Goal: Navigation & Orientation: Find specific page/section

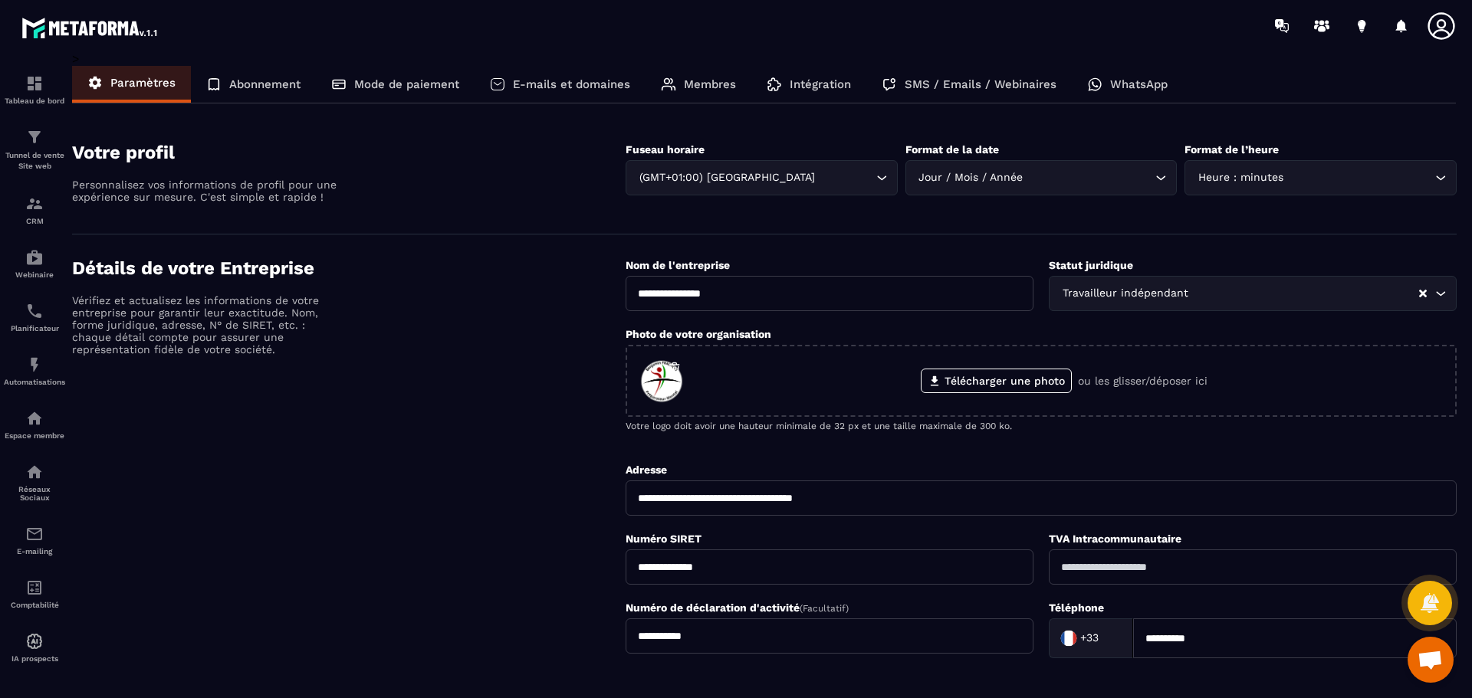
click at [267, 84] on p "Abonnement" at bounding box center [264, 84] width 71 height 14
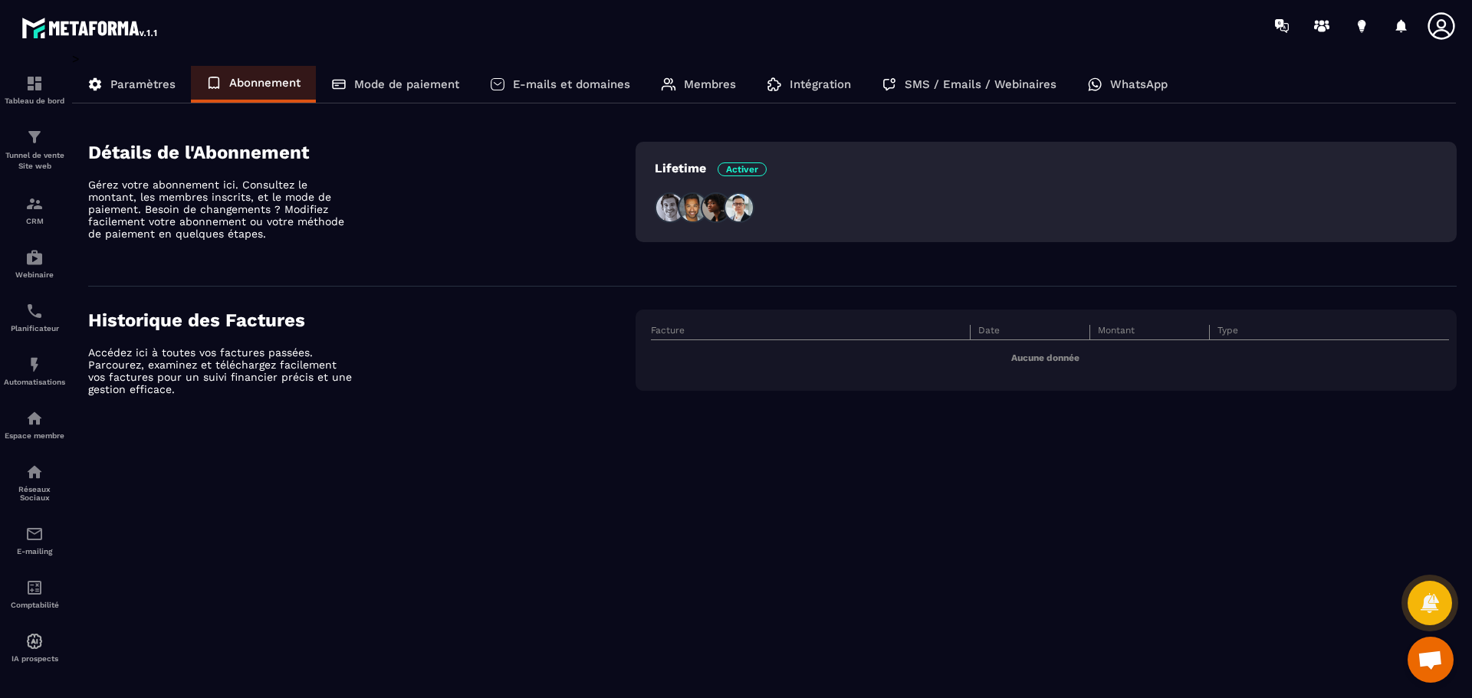
click at [212, 176] on div "Détails de l'Abonnement Gérez votre abonnement ici. Consultez le montant, les m…" at bounding box center [361, 202] width 547 height 121
click at [216, 157] on h4 "Détails de l'Abonnement" at bounding box center [361, 152] width 547 height 21
click at [1279, 25] on icon at bounding box center [1279, 24] width 8 height 10
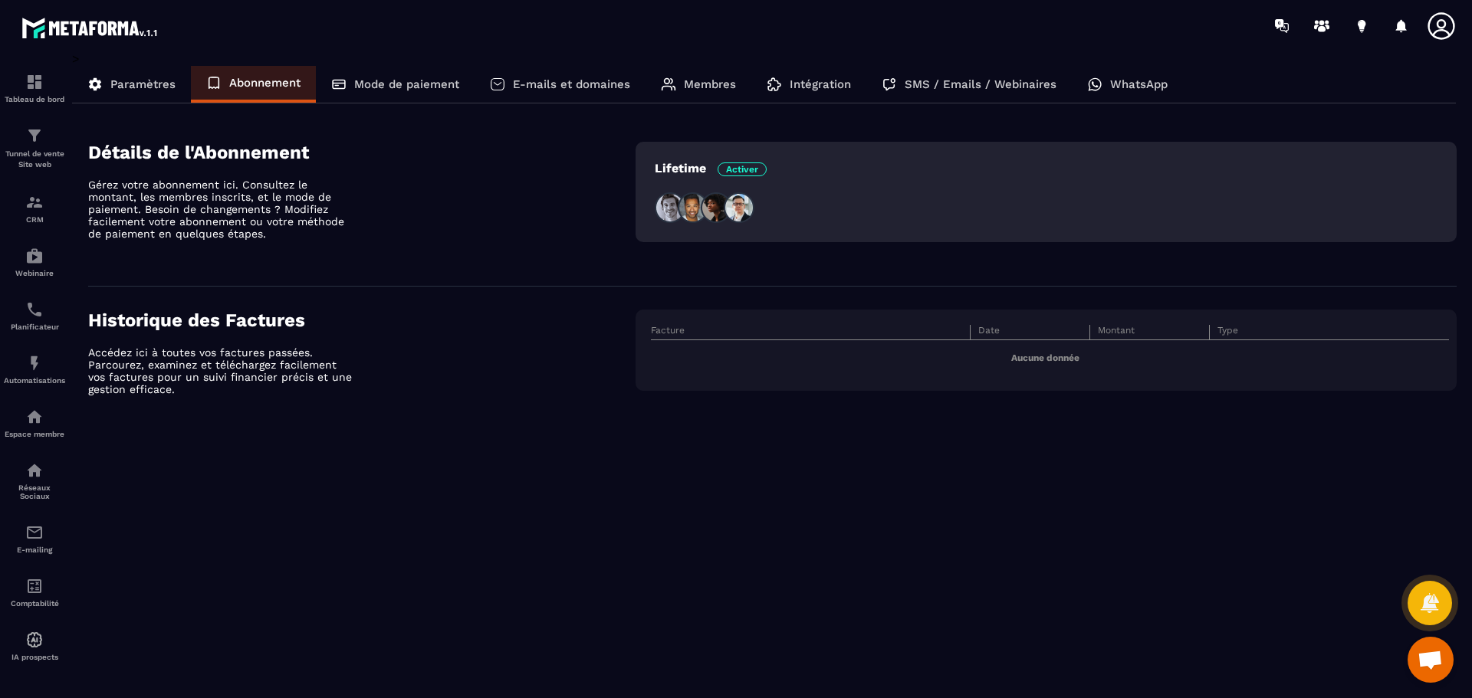
click at [1445, 22] on icon at bounding box center [1440, 25] width 27 height 27
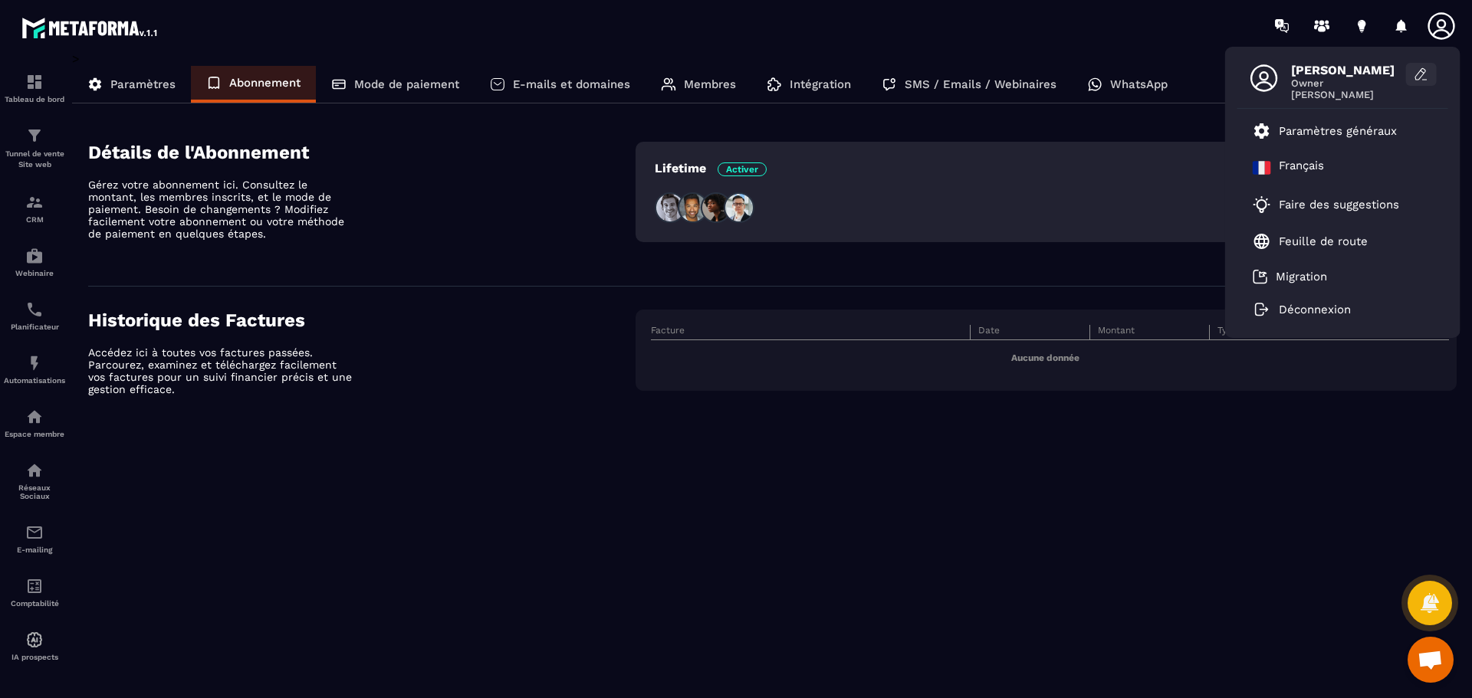
click at [1417, 75] on icon at bounding box center [1420, 73] width 10 height 11
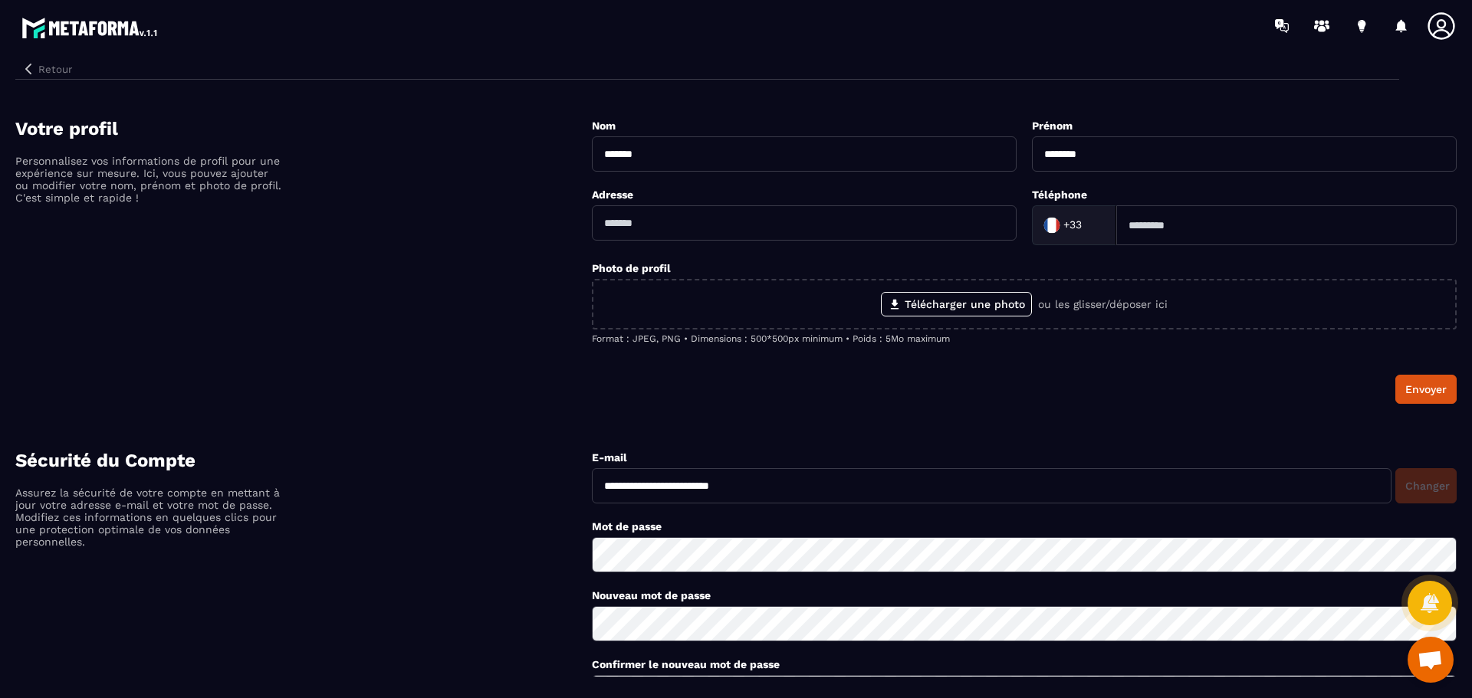
click at [57, 67] on button "Retour" at bounding box center [46, 69] width 63 height 20
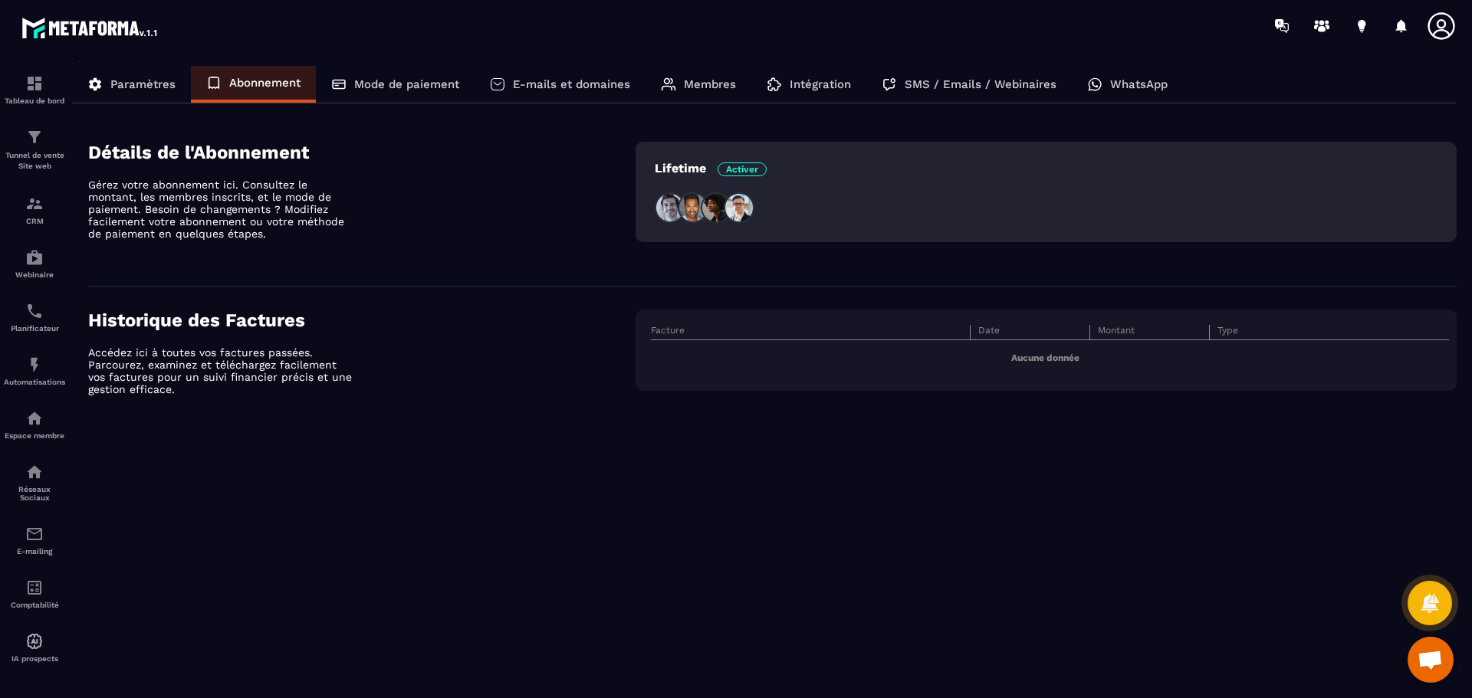
click at [124, 82] on p "Paramètres" at bounding box center [142, 84] width 65 height 14
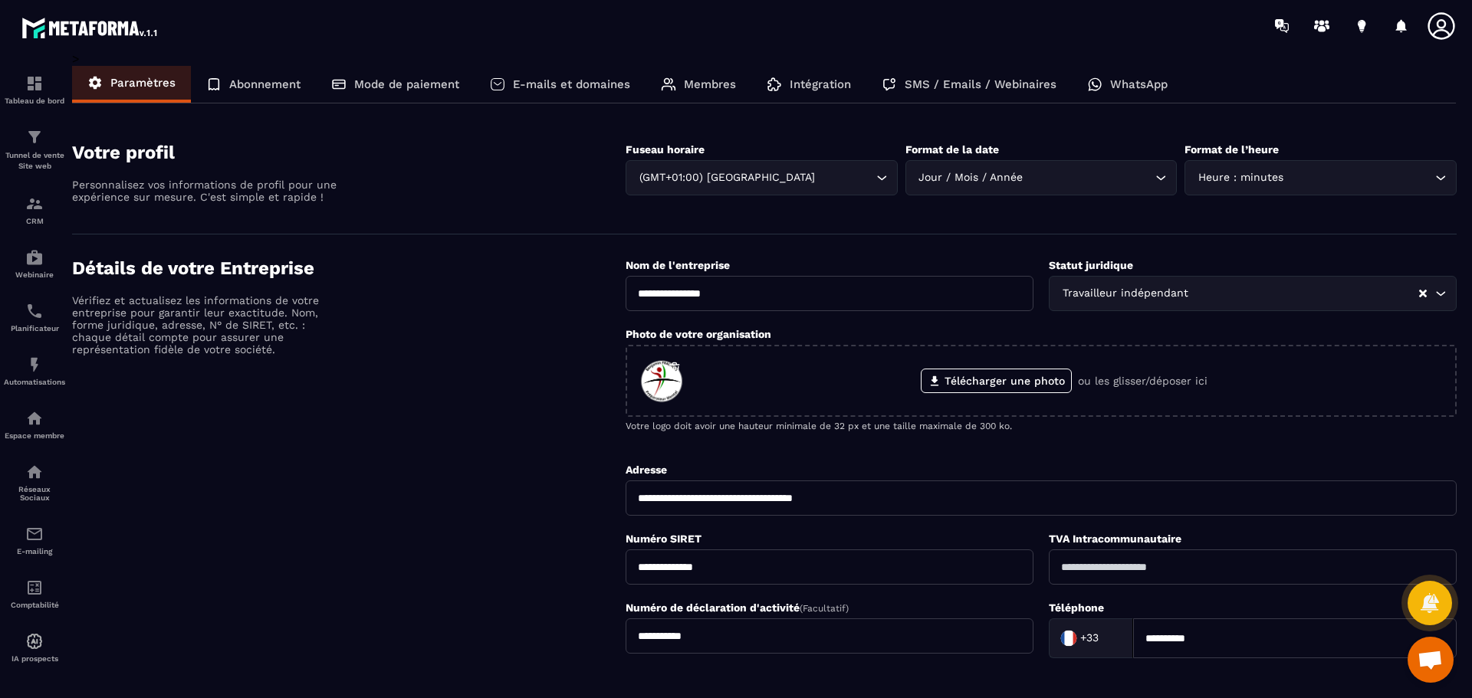
click at [290, 75] on div "Abonnement" at bounding box center [253, 84] width 125 height 37
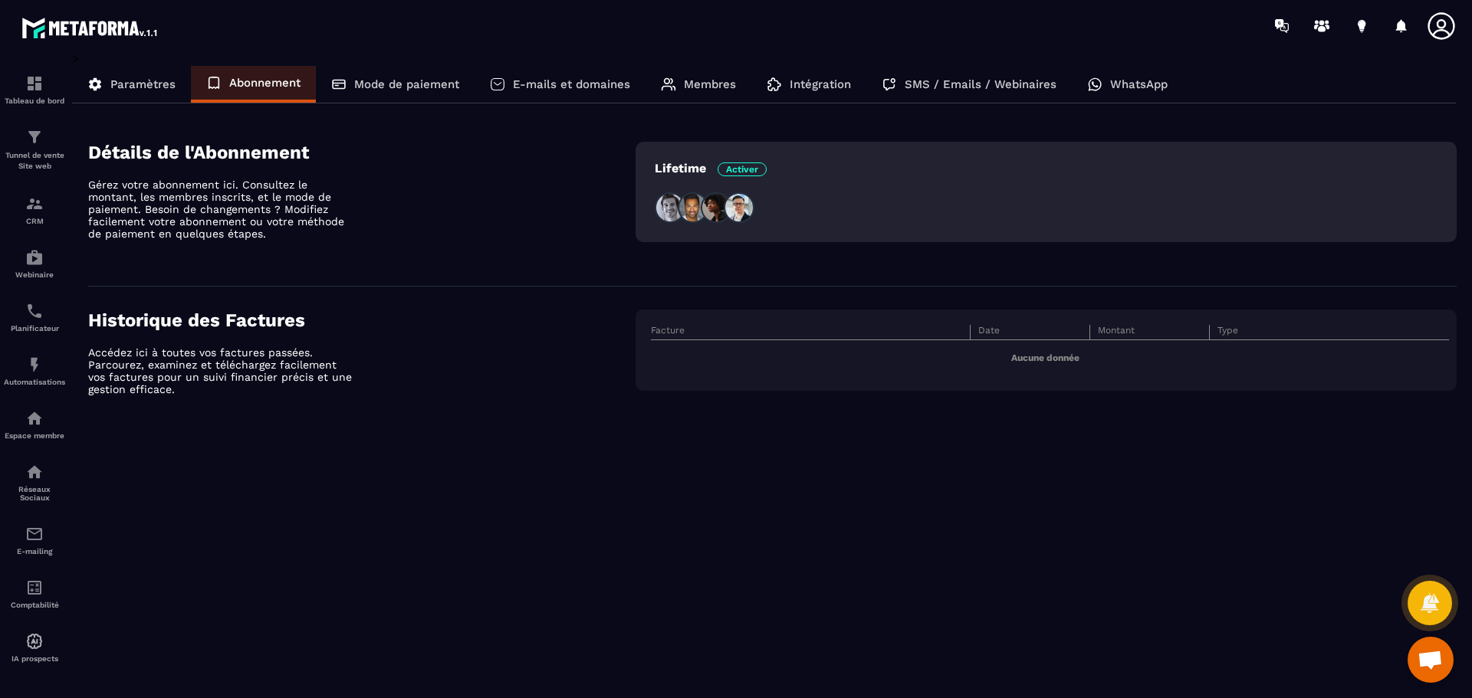
click at [396, 83] on p "Mode de paiement" at bounding box center [406, 84] width 105 height 14
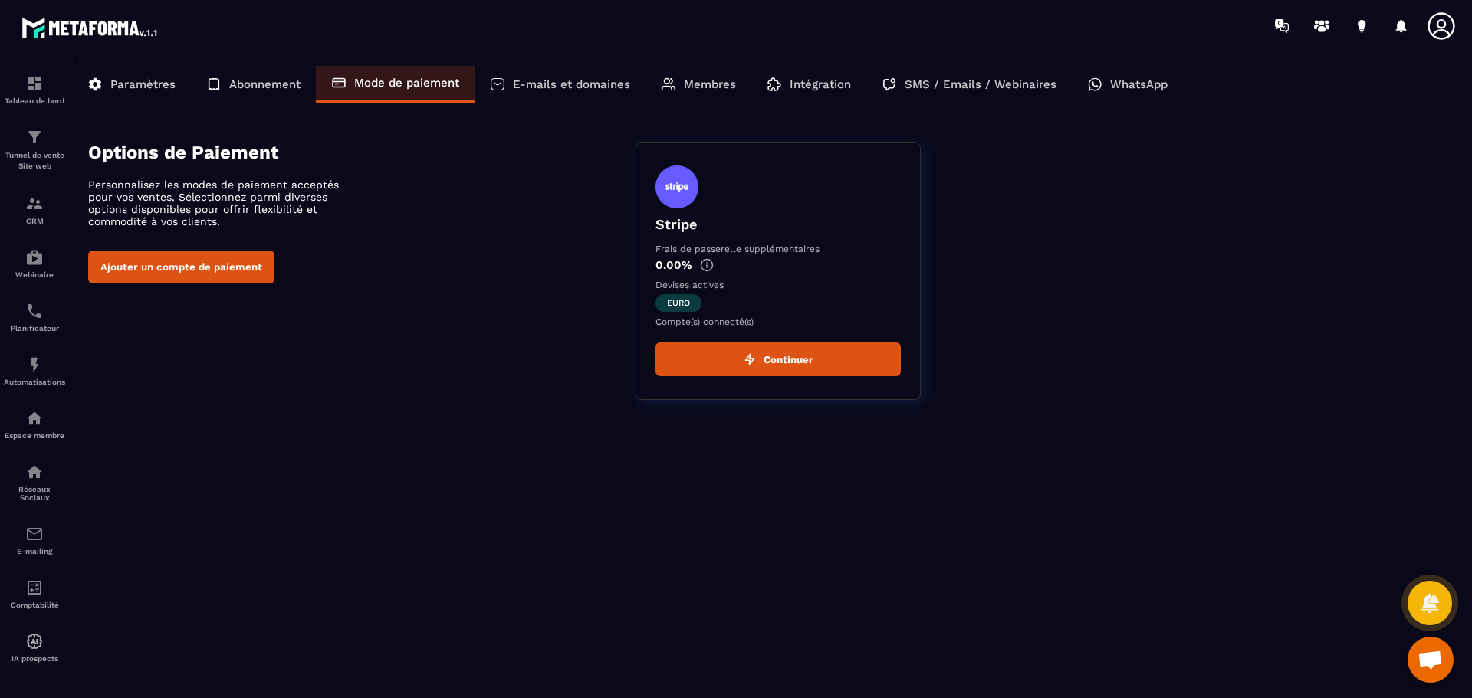
click at [539, 85] on p "E-mails et domaines" at bounding box center [571, 84] width 117 height 14
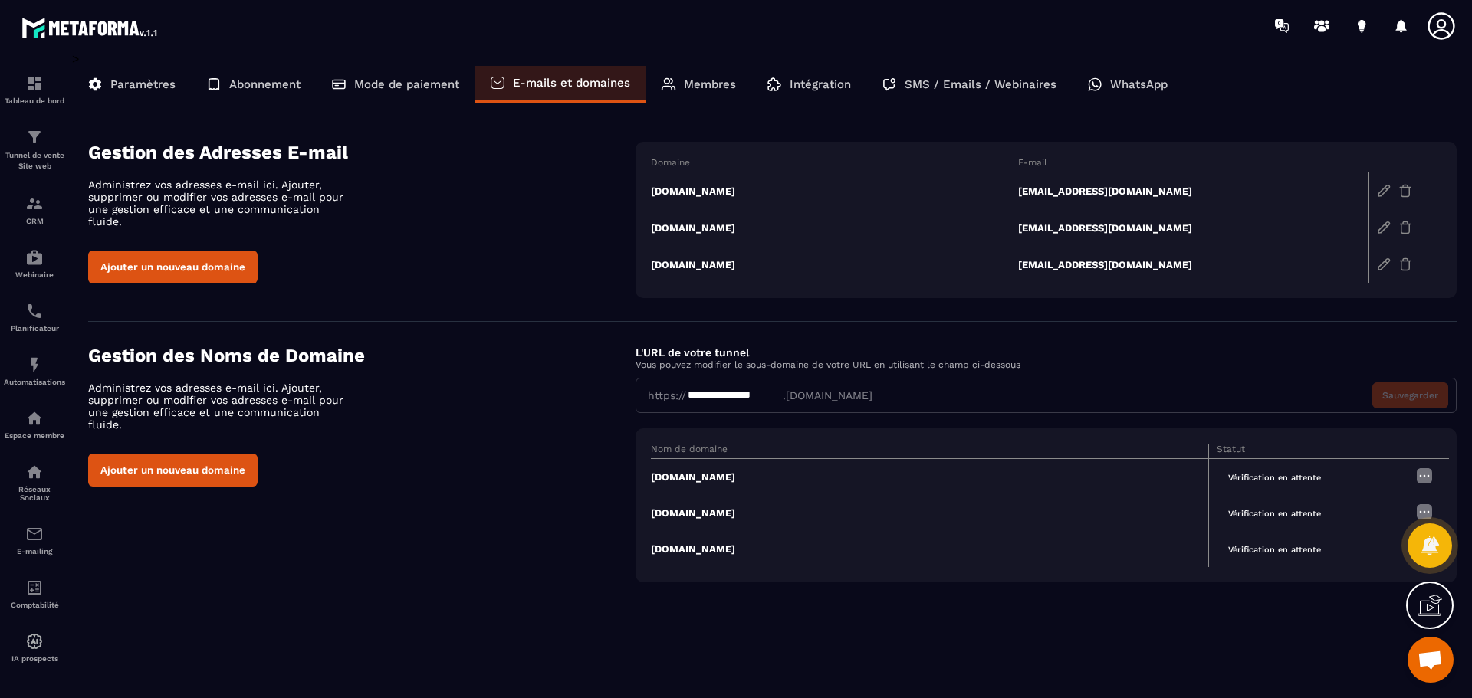
click at [707, 80] on p "Membres" at bounding box center [710, 84] width 52 height 14
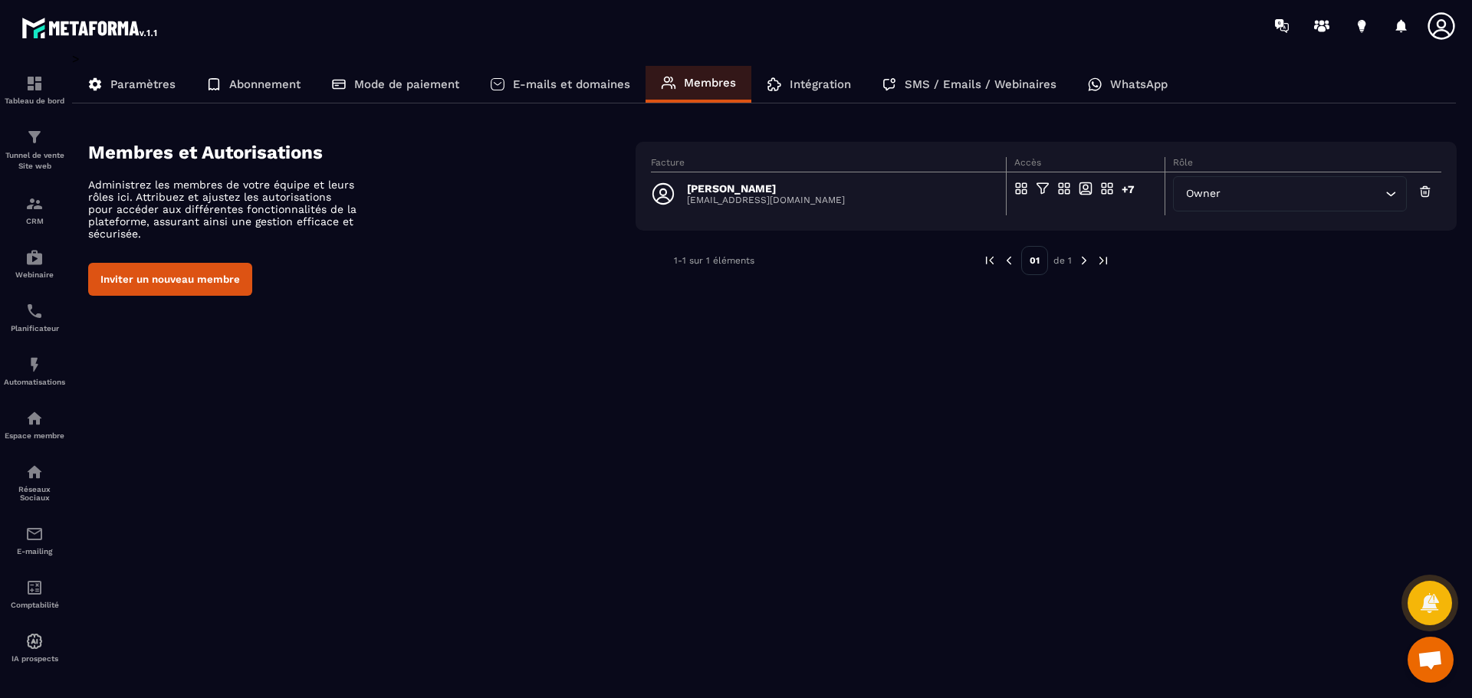
click at [810, 86] on p "Intégration" at bounding box center [820, 84] width 61 height 14
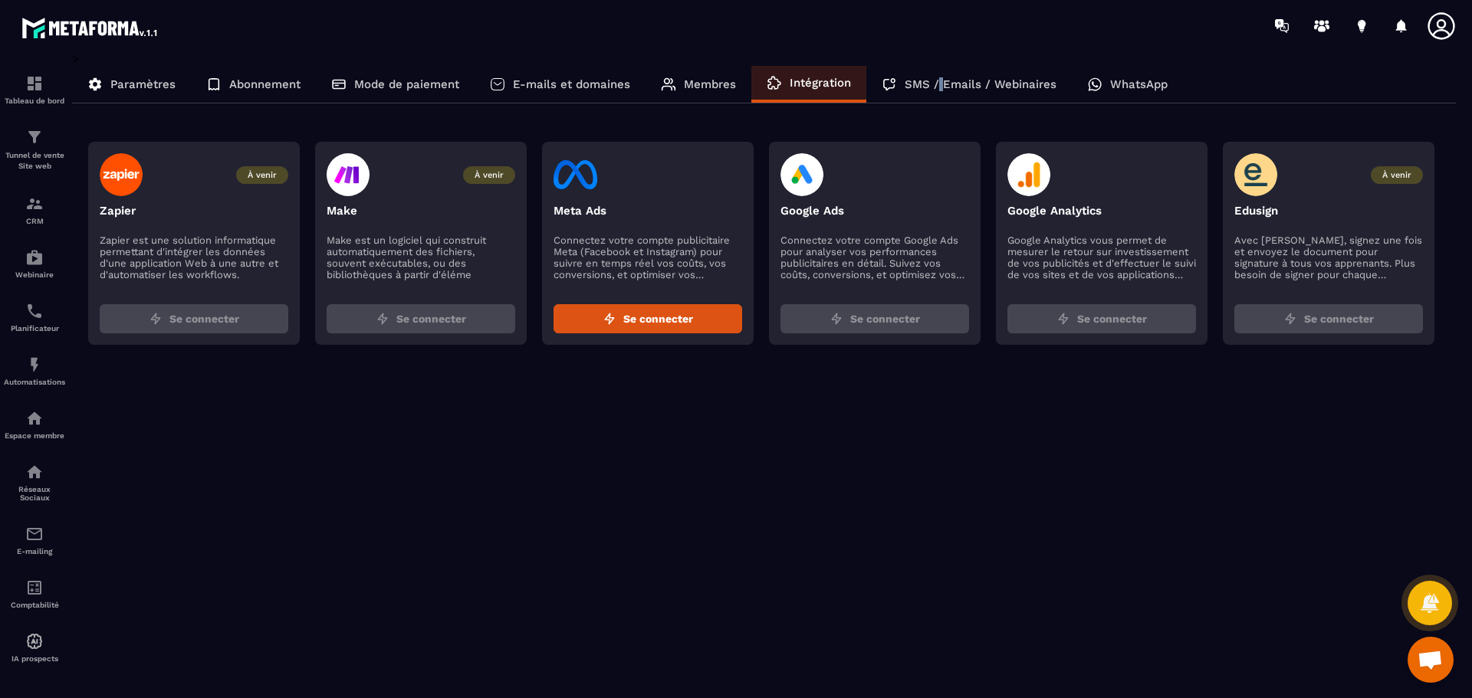
click at [938, 84] on p "SMS / Emails / Webinaires" at bounding box center [981, 84] width 152 height 14
